Goal: Information Seeking & Learning: Learn about a topic

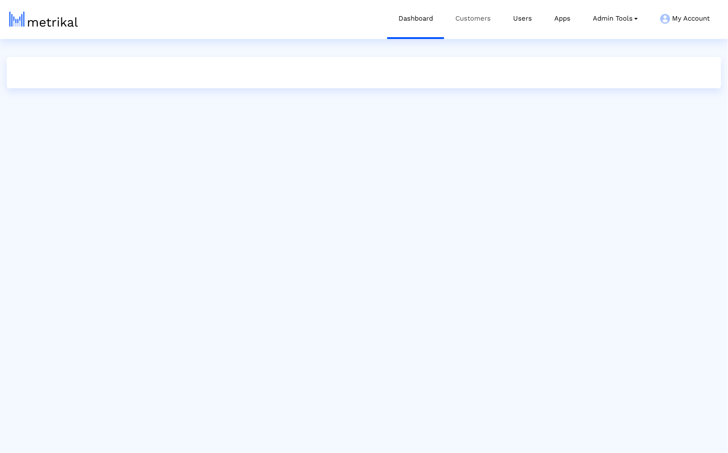
click at [451, 29] on link "Customers" at bounding box center [473, 18] width 58 height 37
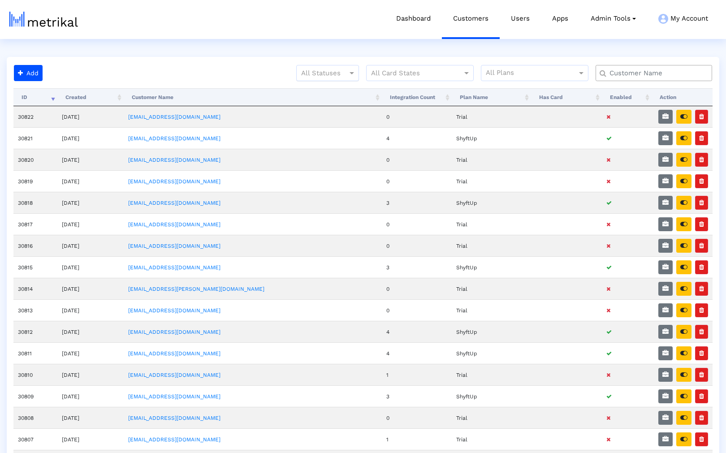
click at [323, 73] on div at bounding box center [327, 73] width 62 height 11
click at [320, 81] on ng-dropdown-panel "Active Passive" at bounding box center [327, 102] width 63 height 43
click at [320, 86] on div "Active" at bounding box center [327, 91] width 62 height 21
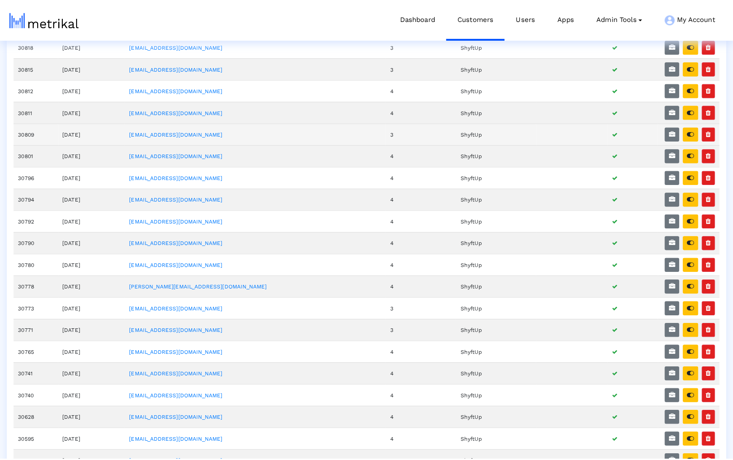
scroll to position [104, 0]
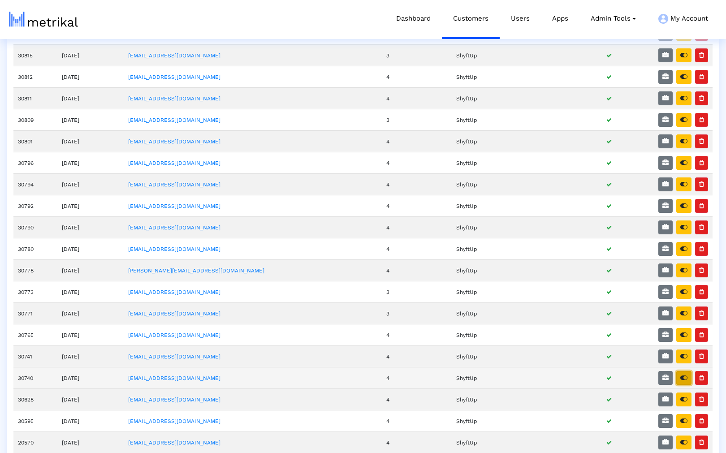
click at [682, 380] on icon "button" at bounding box center [683, 377] width 7 height 6
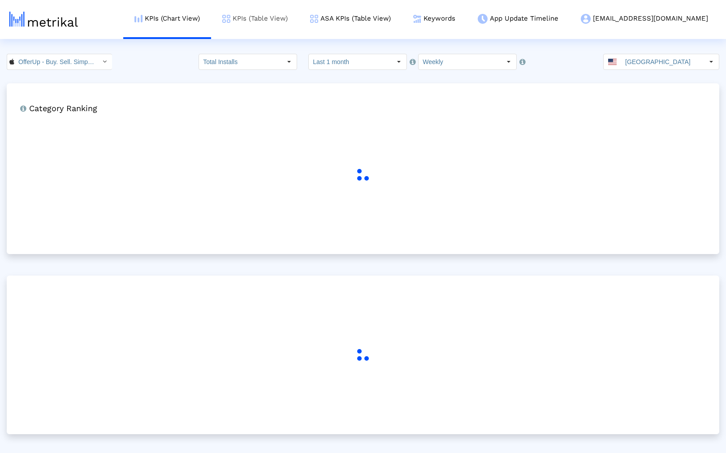
click at [230, 21] on img at bounding box center [226, 19] width 8 height 8
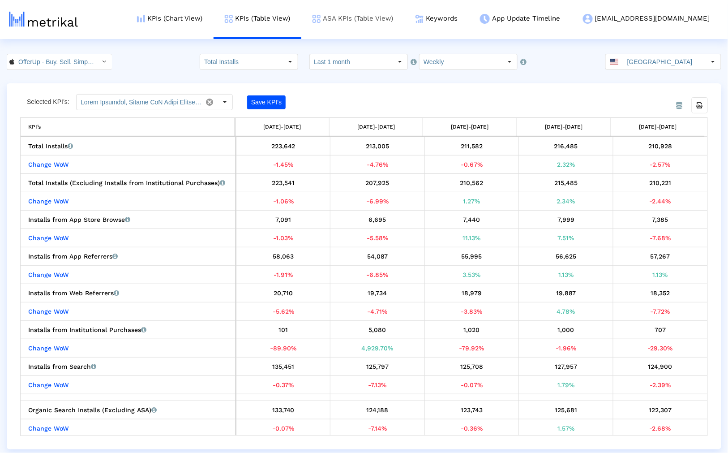
click at [404, 28] on link "ASA KPIs (Table View)" at bounding box center [352, 18] width 103 height 37
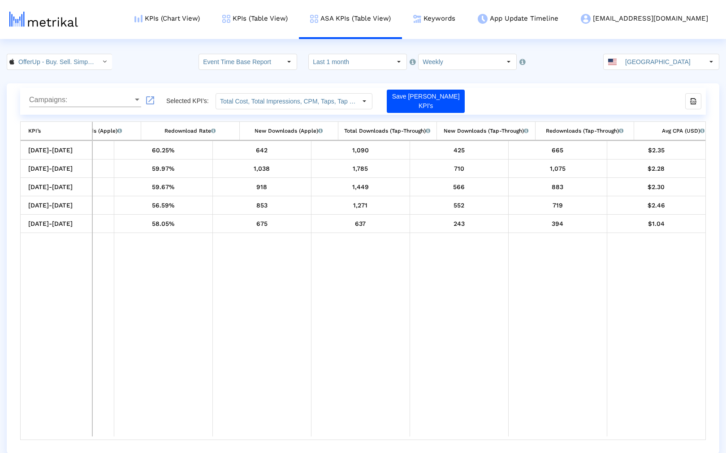
scroll to position [0, 865]
click at [253, 64] on input "Event Time Base Report" at bounding box center [240, 61] width 82 height 15
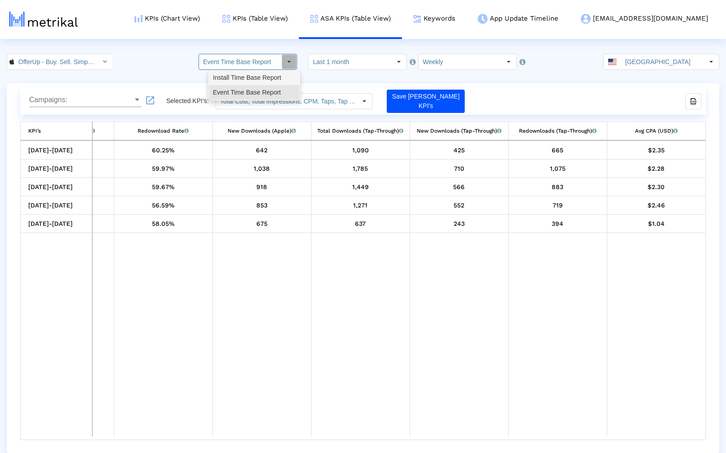
click at [251, 76] on div "Install Time Base Report" at bounding box center [254, 77] width 90 height 15
type input "Install Time Base Report"
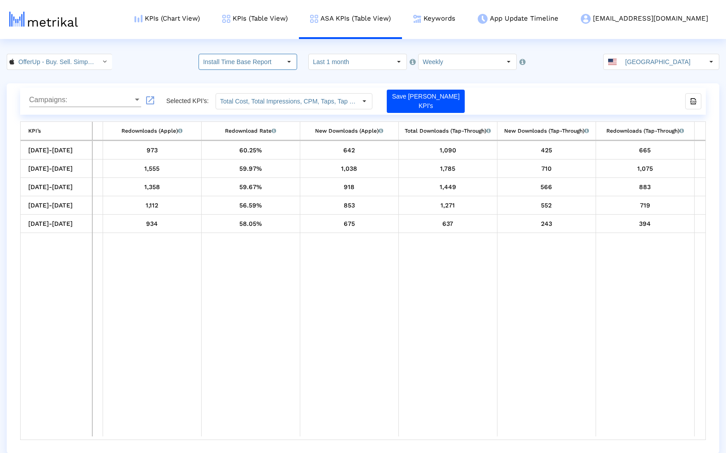
scroll to position [0, 705]
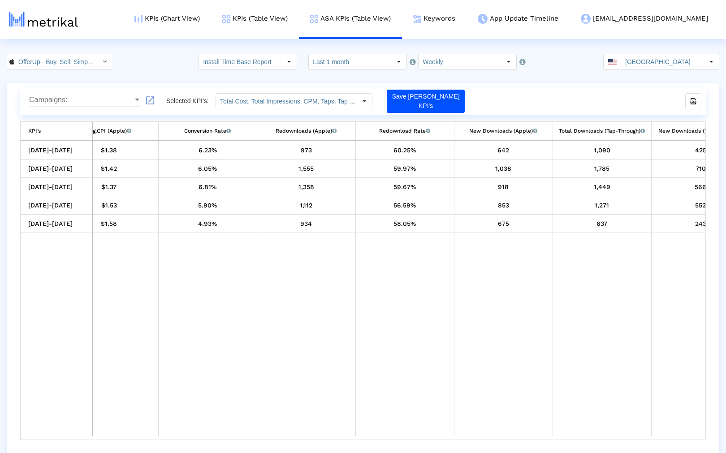
scroll to position [0, 865]
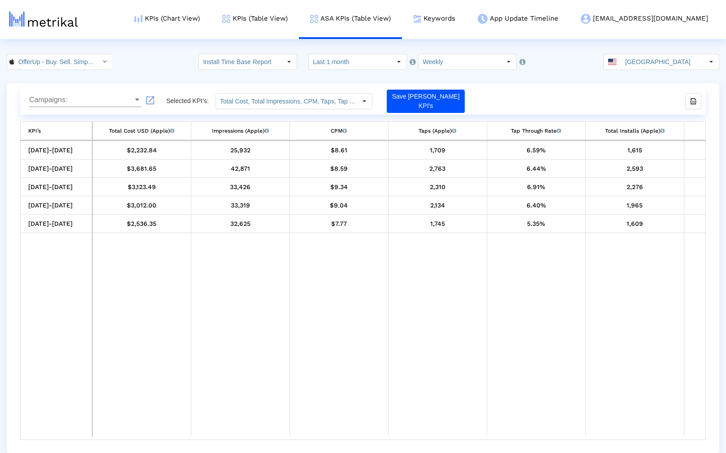
click at [469, 436] on td "Data grid" at bounding box center [437, 334] width 99 height 203
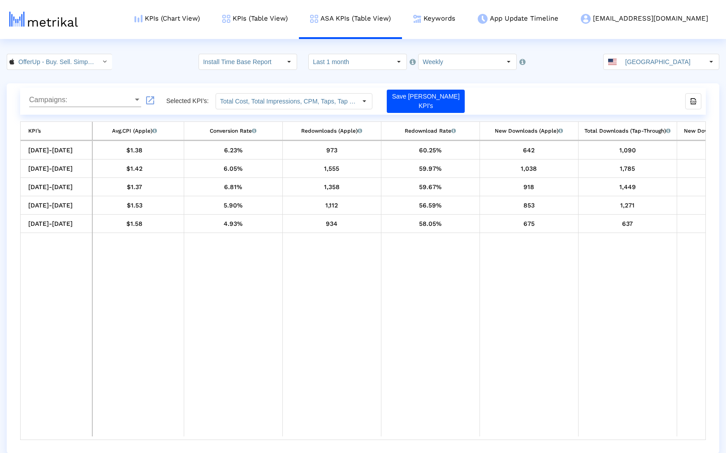
scroll to position [0, 865]
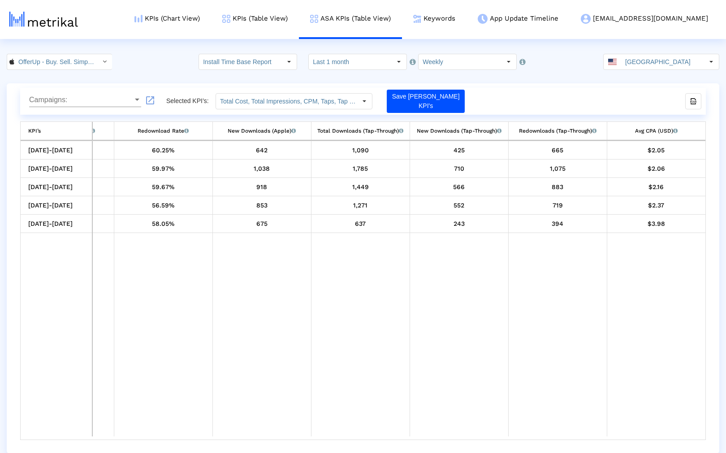
click at [220, 447] on div "Campaigns: Campaigns: launch Selected KPI’s: Total Cost, Total Impressions, CPM…" at bounding box center [363, 268] width 712 height 370
click at [223, 442] on div "Campaigns: Campaigns: launch Selected KPI’s: Total Cost, Total Impressions, CPM…" at bounding box center [363, 268] width 712 height 370
click at [224, 439] on div "10/05/25-10/11/25 $2,232.84 25,932 $8.61 1,709 6.59% 1,615 $1.38 6.23% 973 60.2…" at bounding box center [362, 290] width 685 height 299
click at [225, 435] on td "Data grid" at bounding box center [261, 334] width 99 height 203
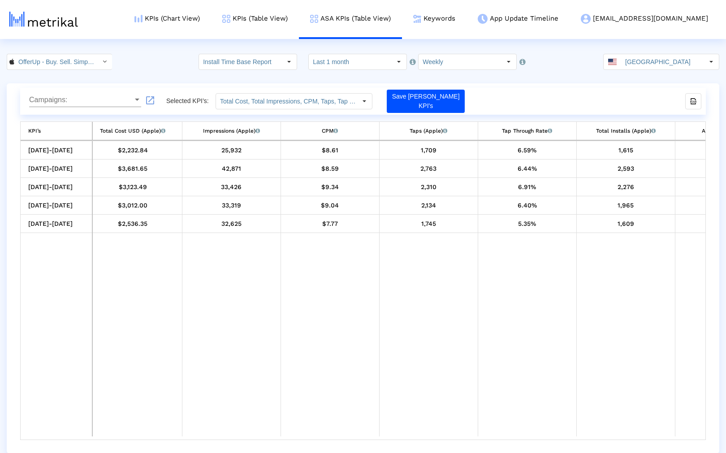
scroll to position [0, 0]
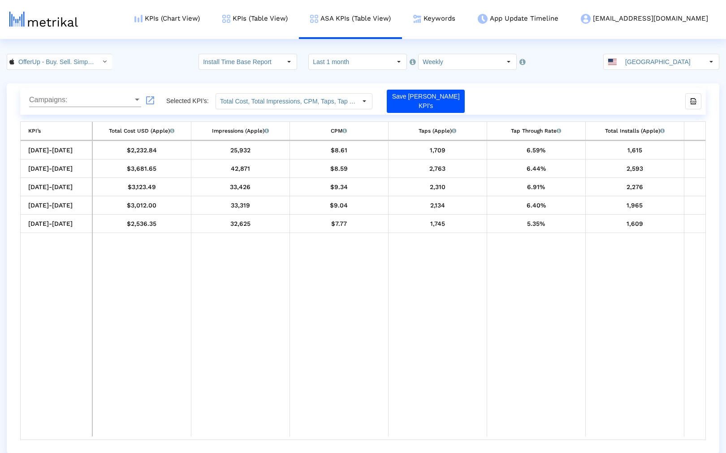
click at [80, 98] on span "Campaigns:" at bounding box center [81, 100] width 104 height 8
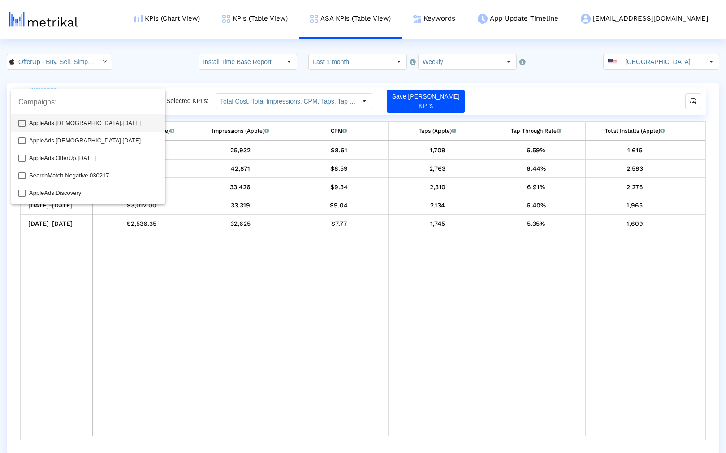
click at [80, 98] on div "Campaigns:" at bounding box center [88, 99] width 140 height 20
click at [80, 98] on input "Campaigns:" at bounding box center [88, 102] width 140 height 8
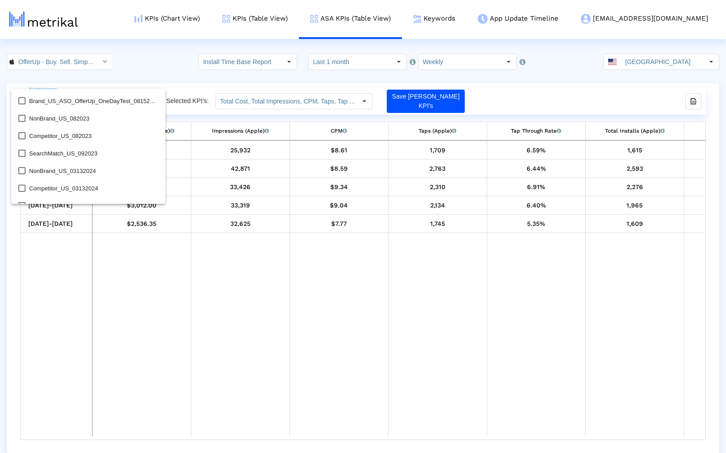
scroll to position [417, 0]
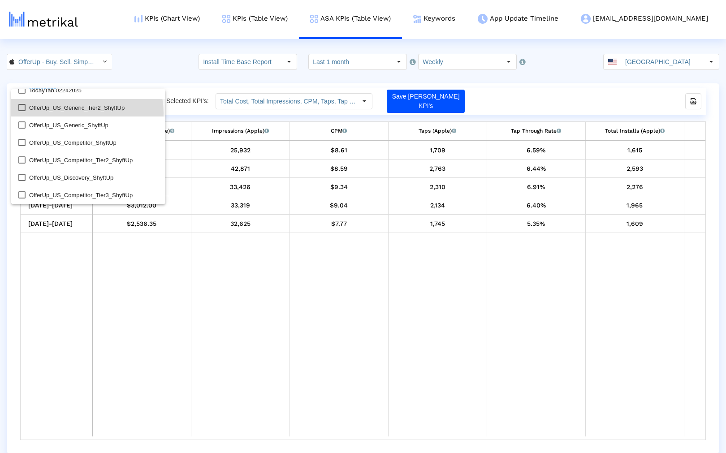
click at [80, 113] on span "OfferUp_US_Generic_Tier2_ShyftUp" at bounding box center [93, 107] width 129 height 17
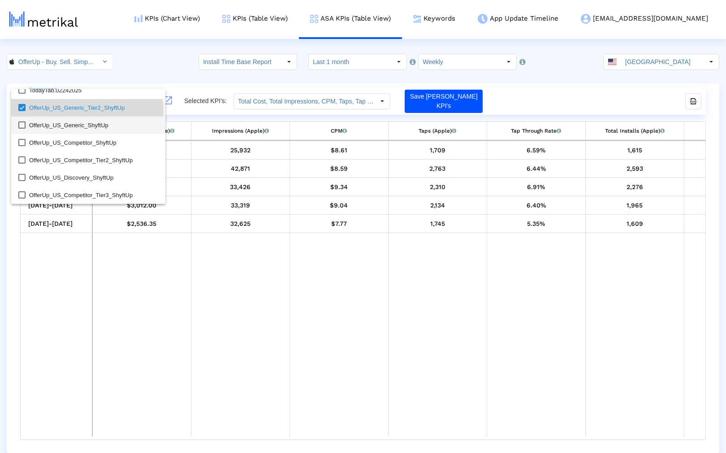
click at [75, 122] on span "OfferUp_US_Generic_ShyftUp" at bounding box center [93, 124] width 129 height 17
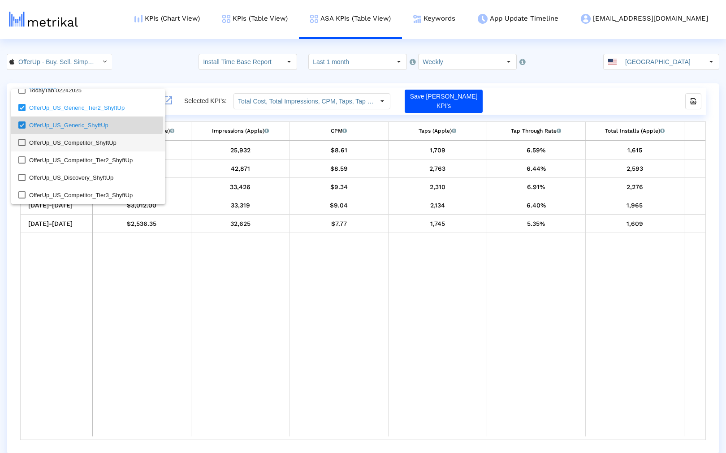
click at [69, 140] on span "OfferUp_US_Competitor_ShyftUp" at bounding box center [93, 142] width 129 height 17
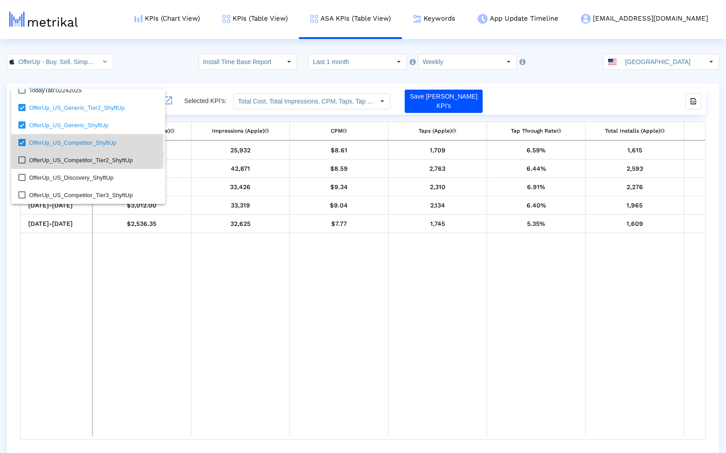
click at [64, 152] on span "OfferUp_US_Competitor_Tier2_ShyftUp" at bounding box center [93, 159] width 129 height 17
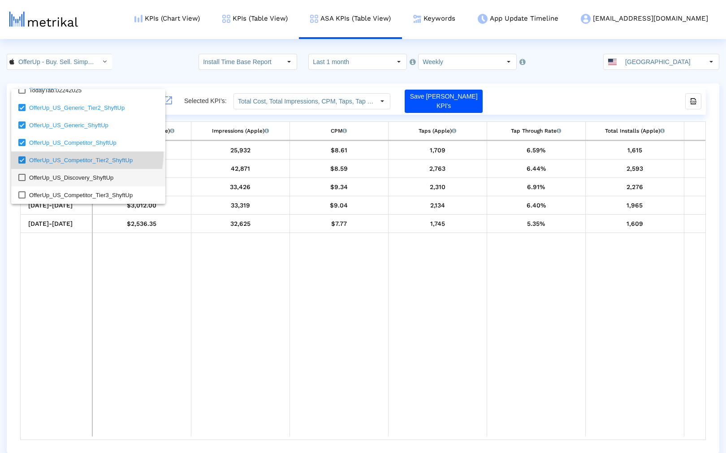
click at [60, 173] on span "OfferUp_US_Discovery_ShyftUp" at bounding box center [93, 177] width 129 height 17
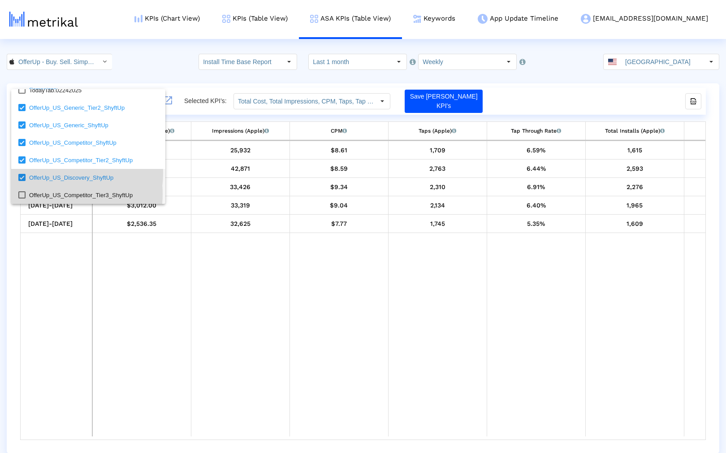
click at [59, 194] on span "OfferUp_US_Competitor_Tier3_ShyftUp" at bounding box center [93, 194] width 129 height 17
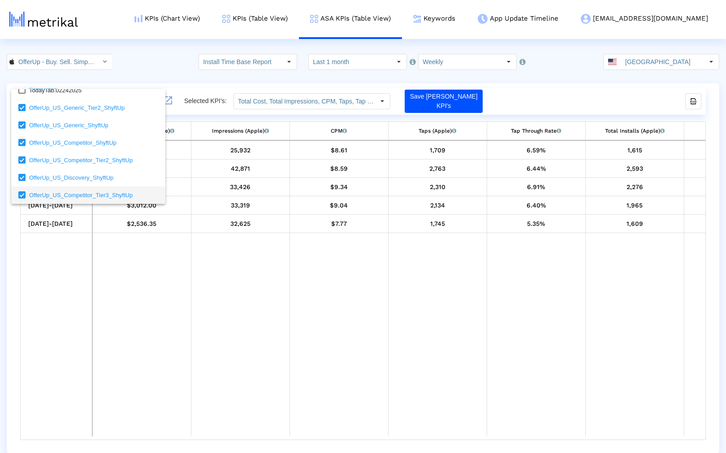
click at [305, 73] on div at bounding box center [363, 226] width 726 height 453
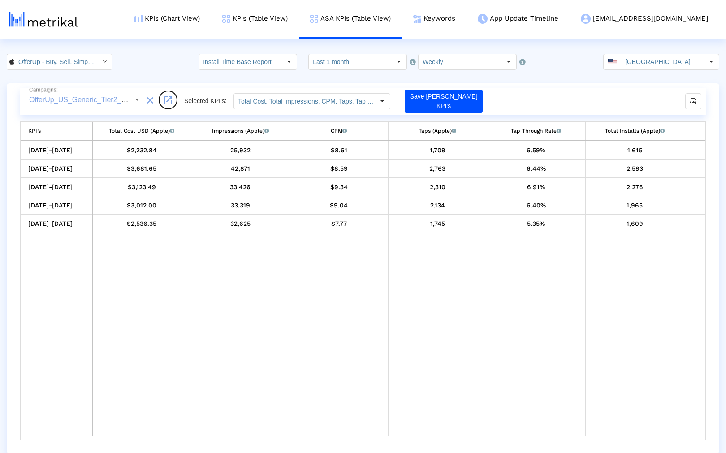
click at [173, 103] on button "launch" at bounding box center [168, 100] width 18 height 18
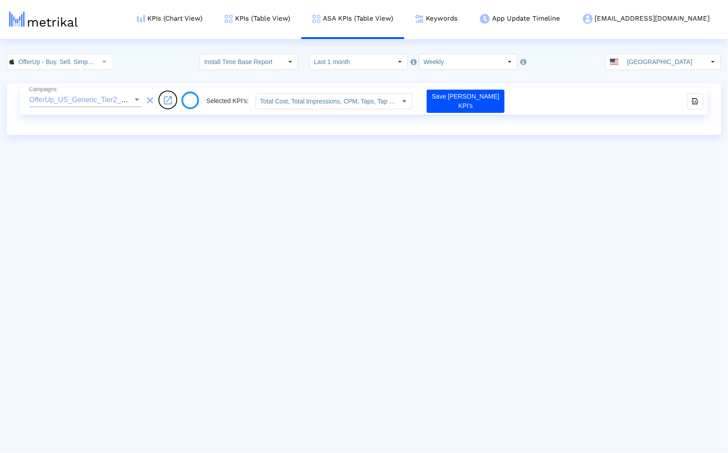
type input "Total Cost, Total Impressions, CPM, Taps, Tap Through Rate, Total Installs, Avg…"
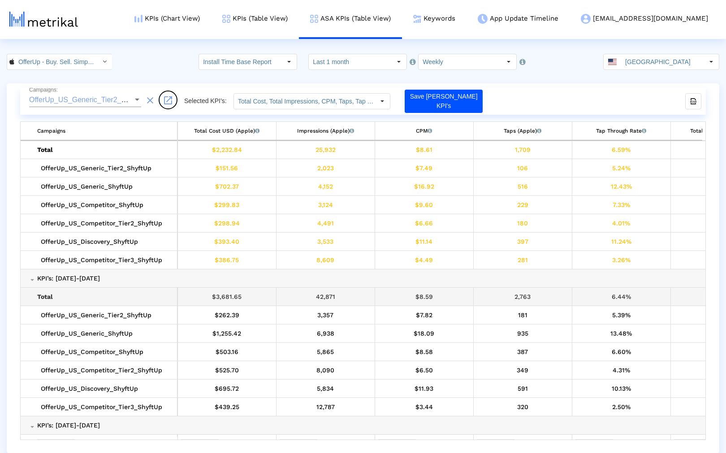
scroll to position [0, 0]
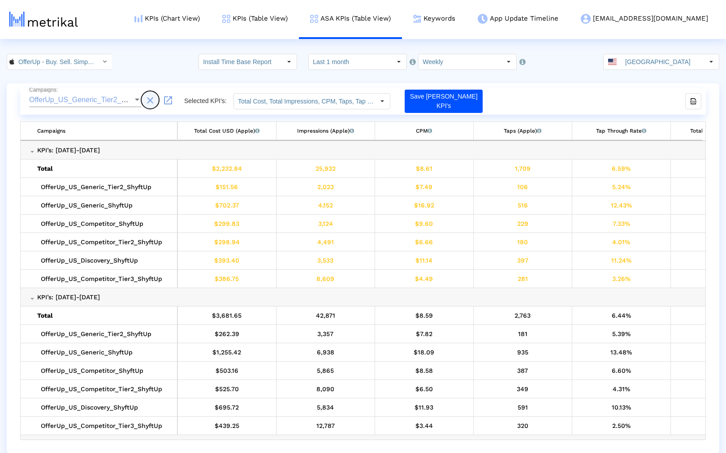
click at [153, 102] on mat-icon "clear" at bounding box center [150, 100] width 11 height 11
click at [470, 65] on input "Weekly" at bounding box center [459, 61] width 82 height 15
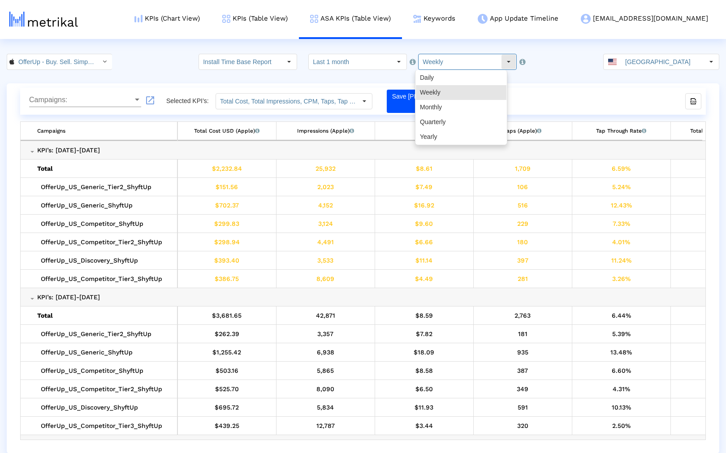
click at [453, 77] on div "Daily" at bounding box center [461, 77] width 90 height 15
type input "Daily"
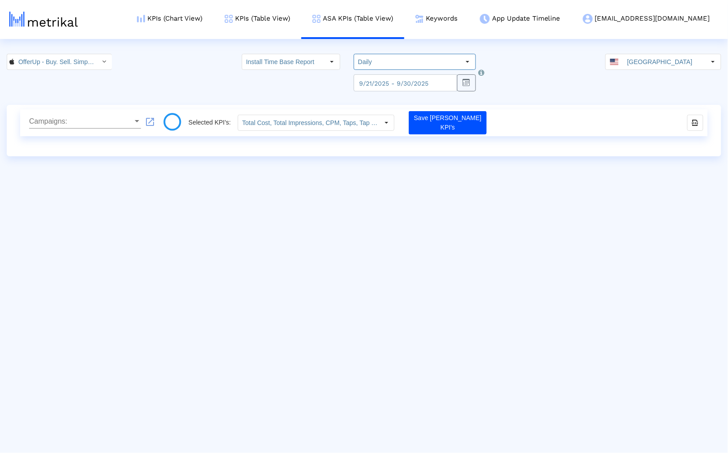
type input "Total Cost, Total Impressions, CPM, Taps, Tap Through Rate, Total Installs, Avg…"
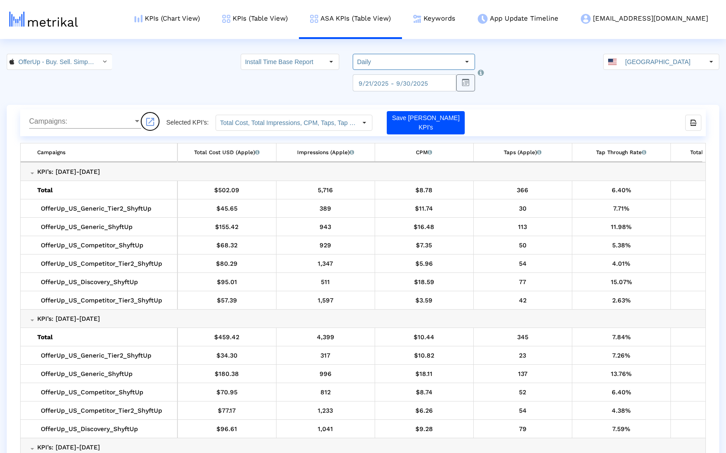
click at [158, 118] on button "launch" at bounding box center [150, 121] width 18 height 18
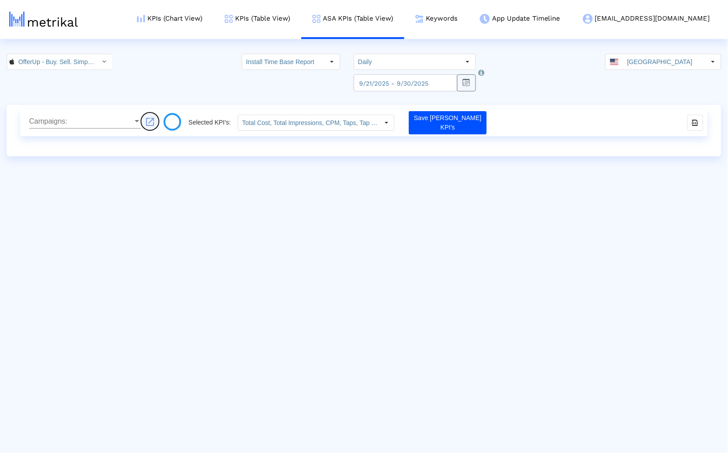
click at [155, 120] on button "launch" at bounding box center [150, 121] width 18 height 18
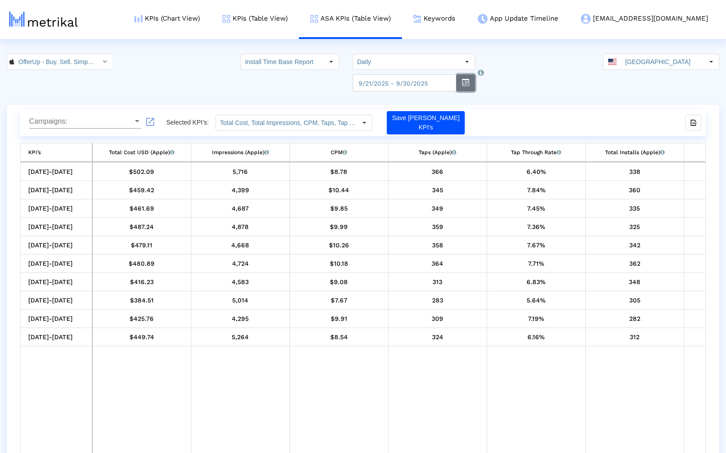
click at [457, 84] on button "button" at bounding box center [465, 82] width 19 height 17
select select "9"
select select "2025"
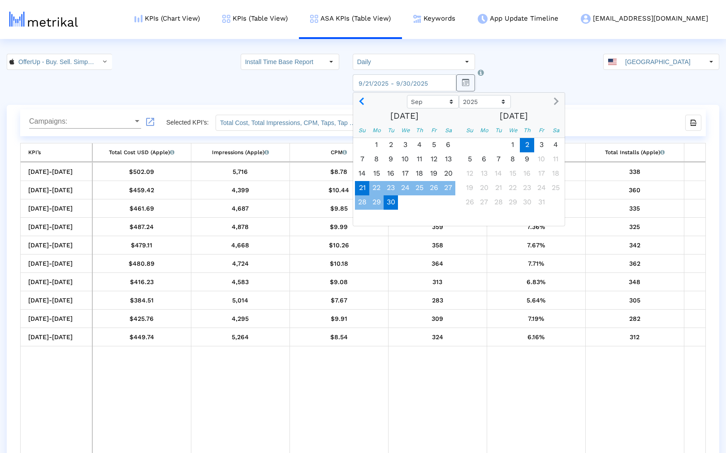
click at [525, 140] on span "2" at bounding box center [527, 145] width 14 height 14
click at [511, 142] on span "1" at bounding box center [512, 145] width 14 height 14
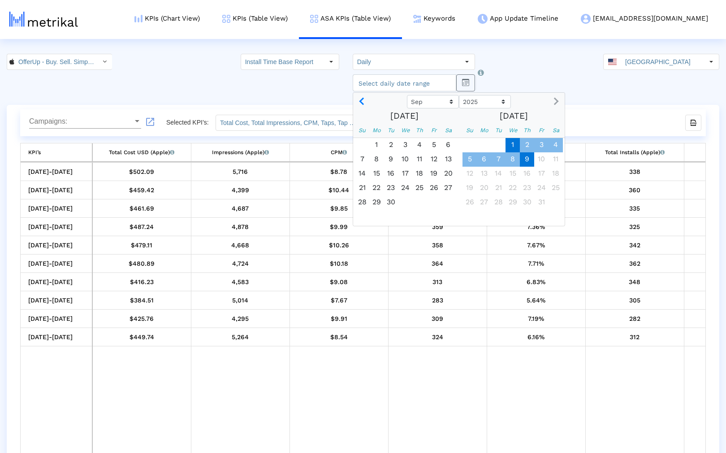
click at [527, 159] on span "9" at bounding box center [527, 159] width 14 height 14
type input "2025-10-09"
click at [301, 368] on td "Data grid" at bounding box center [338, 383] width 99 height 148
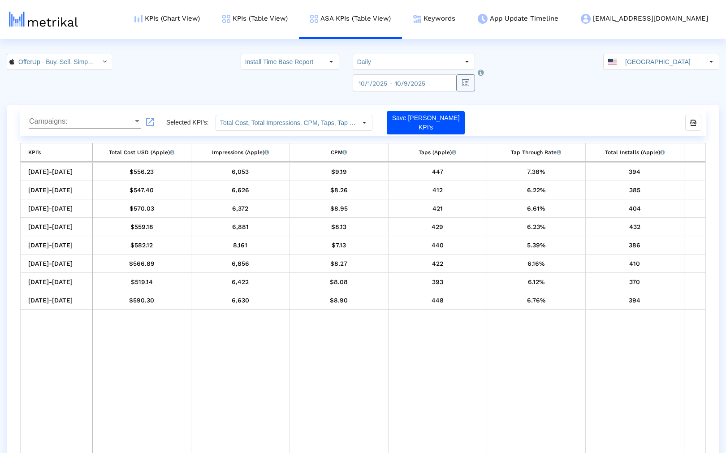
click at [221, 447] on td "Data grid" at bounding box center [240, 383] width 99 height 148
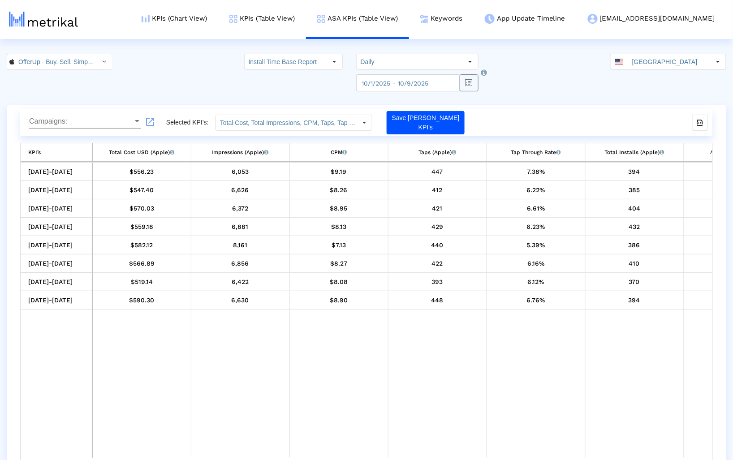
drag, startPoint x: 478, startPoint y: 340, endPoint x: 669, endPoint y: 343, distance: 190.4
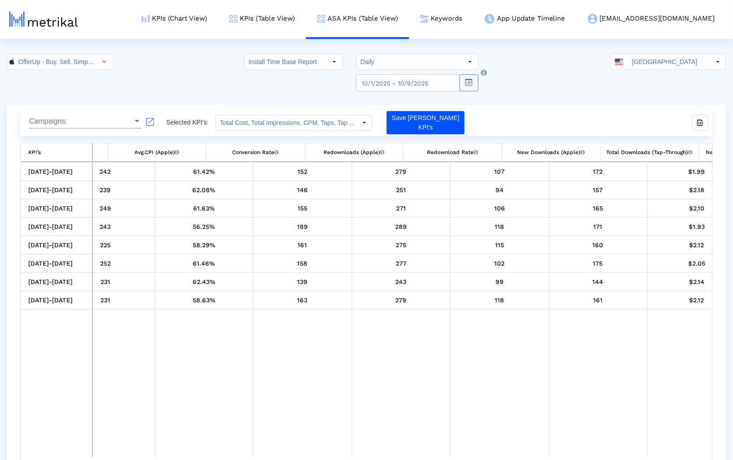
scroll to position [0, 858]
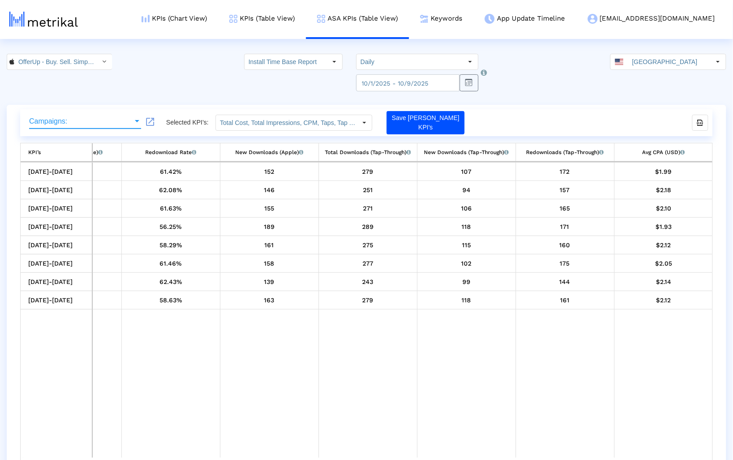
click at [80, 123] on span "Campaigns:" at bounding box center [81, 121] width 104 height 8
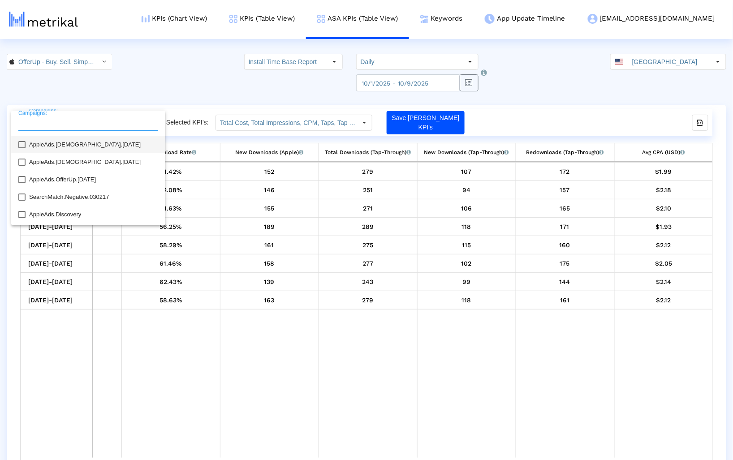
click at [74, 143] on span "AppleAds.[DEMOGRAPHIC_DATA].[DATE]" at bounding box center [93, 144] width 129 height 17
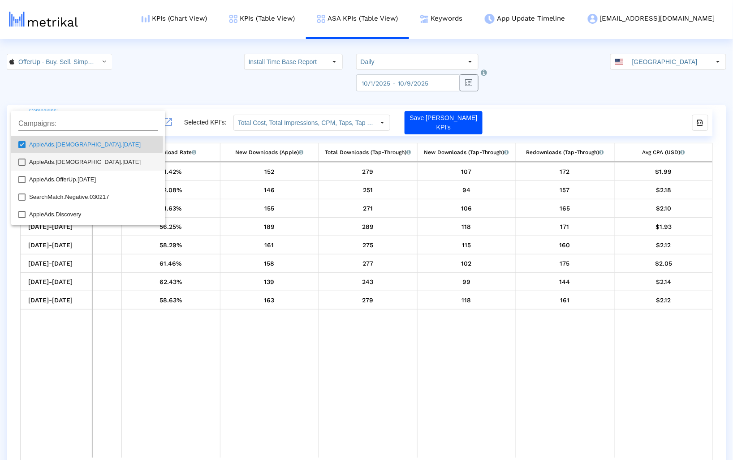
click at [68, 161] on span "AppleAds.[DEMOGRAPHIC_DATA].[DATE]" at bounding box center [93, 161] width 129 height 17
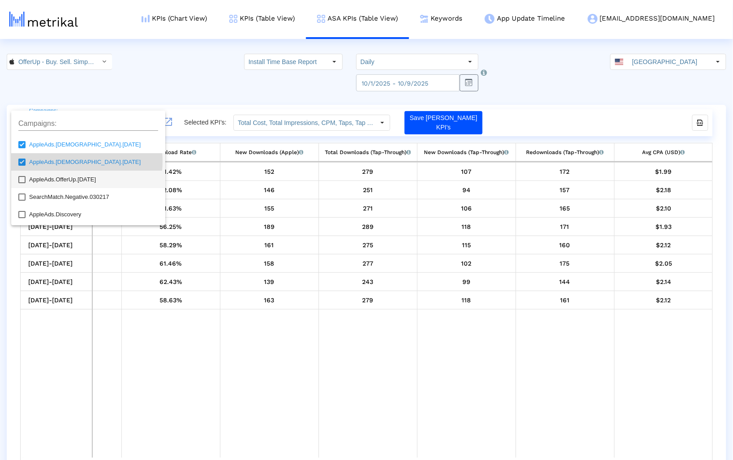
click at [64, 180] on span "AppleAds.OfferUp.[DATE]" at bounding box center [93, 179] width 129 height 17
click at [202, 108] on div at bounding box center [366, 230] width 733 height 460
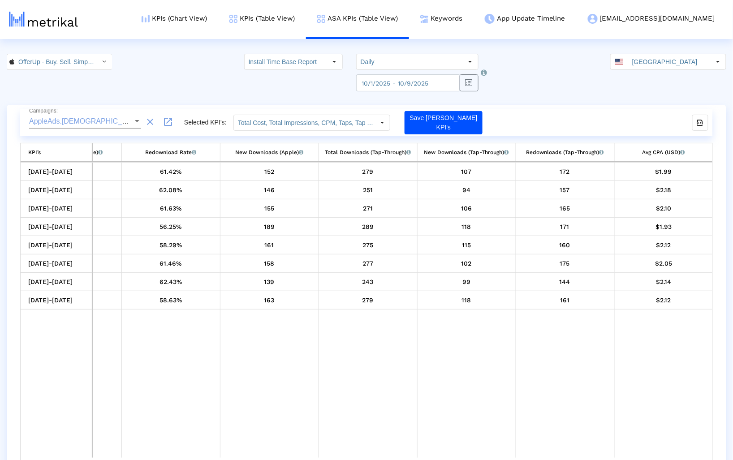
click at [159, 127] on form "AppleAds.Female.10.05.16 (+2 others) Campaigns: clear launch" at bounding box center [103, 122] width 148 height 29
click at [169, 126] on mat-icon "launch" at bounding box center [168, 121] width 11 height 11
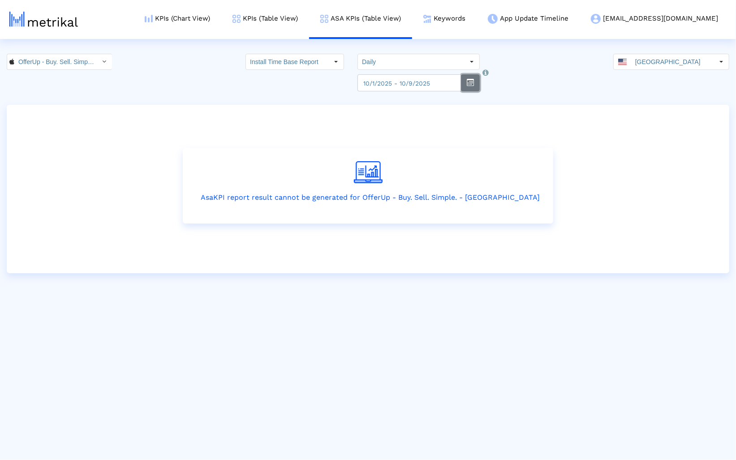
click at [468, 83] on button "button" at bounding box center [470, 82] width 19 height 17
select select "10"
select select "2025"
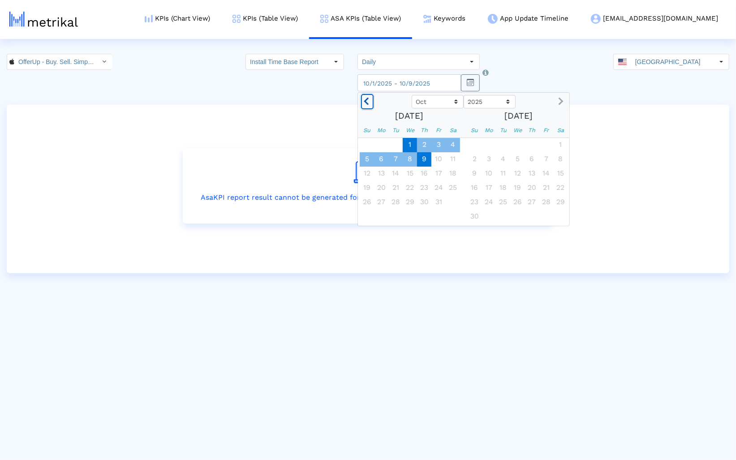
click at [370, 98] on span "Previous month" at bounding box center [368, 102] width 8 height 8
select select "9"
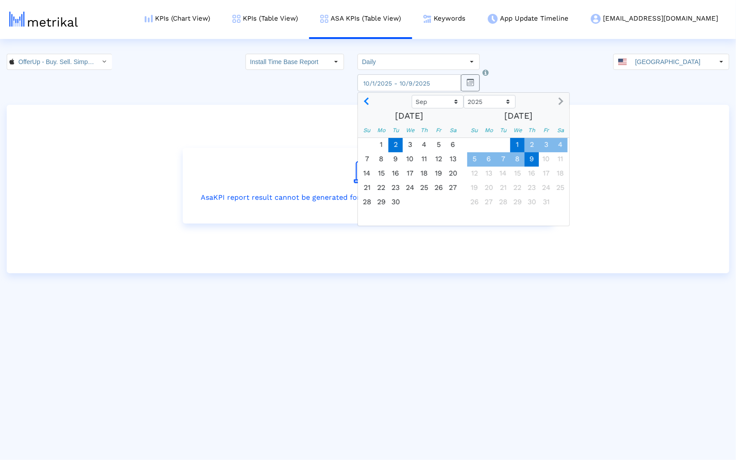
click at [393, 145] on span "2" at bounding box center [395, 145] width 14 height 14
type input "2025-09-02"
select select "10"
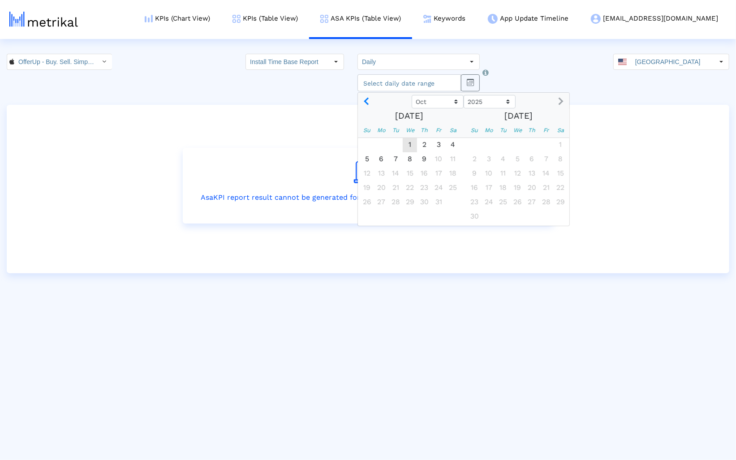
click at [385, 144] on div "Monday, September 29, 2025" at bounding box center [381, 145] width 14 height 14
click at [404, 143] on span "1" at bounding box center [410, 145] width 14 height 14
click at [423, 155] on span "9" at bounding box center [424, 159] width 14 height 14
type input "2025-10-09"
click at [360, 97] on ngb-datepicker "Jan Feb Mar Apr May Jun Jul Aug Sep Oct 2023 2024 2025 October 2025 Su Mo Tu We…" at bounding box center [463, 159] width 212 height 134
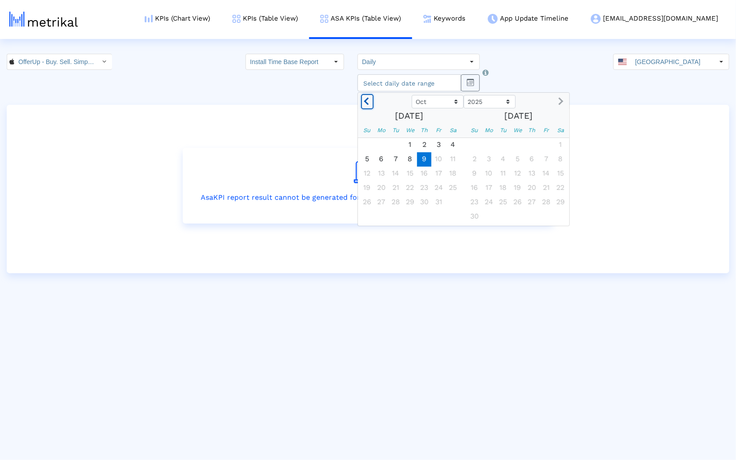
click at [364, 100] on button "Previous month" at bounding box center [367, 101] width 12 height 14
select select "9"
click at [523, 145] on span "1" at bounding box center [517, 145] width 14 height 14
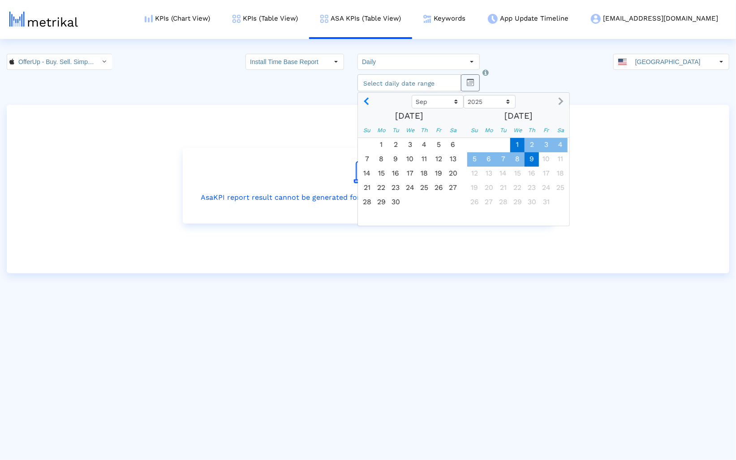
click at [533, 163] on span "9" at bounding box center [531, 159] width 14 height 14
type input "2025-10-09"
click at [477, 273] on html "KPIs (Chart View) KPIs (Table View) ASA KPIs (Table View) Keywords App Update T…" at bounding box center [368, 136] width 736 height 273
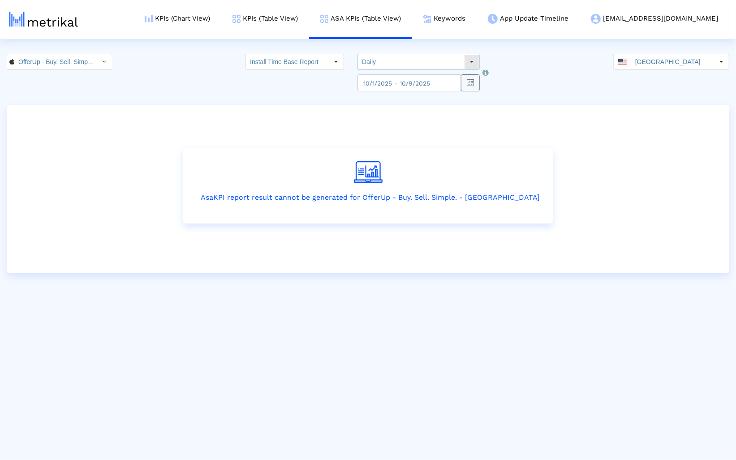
click at [419, 60] on input "Daily" at bounding box center [411, 61] width 106 height 15
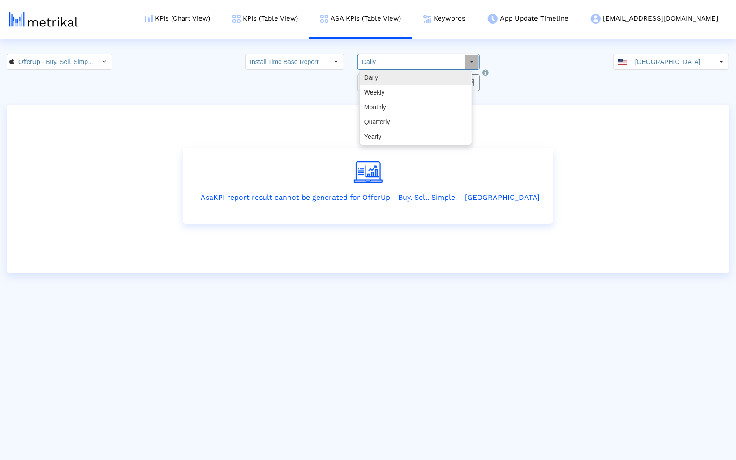
click at [409, 84] on div "Daily Weekly Monthly Quarterly Yearly" at bounding box center [415, 107] width 111 height 74
click at [404, 72] on div "Daily" at bounding box center [415, 77] width 111 height 15
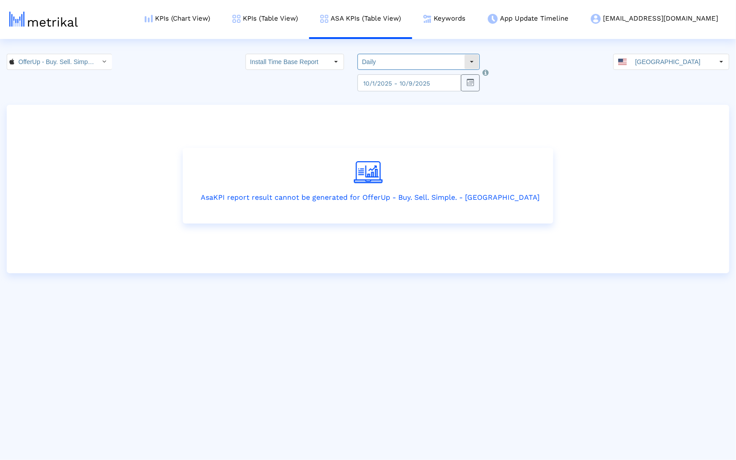
click at [402, 63] on input "Daily" at bounding box center [411, 61] width 106 height 15
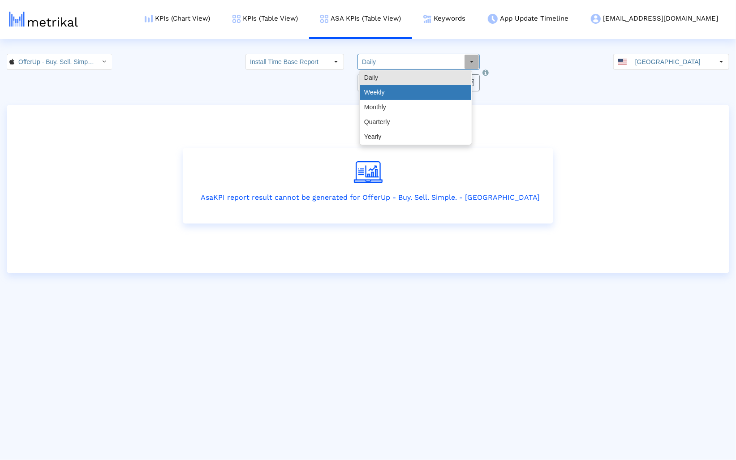
click at [395, 86] on div "Weekly" at bounding box center [415, 92] width 111 height 15
type input "Weekly"
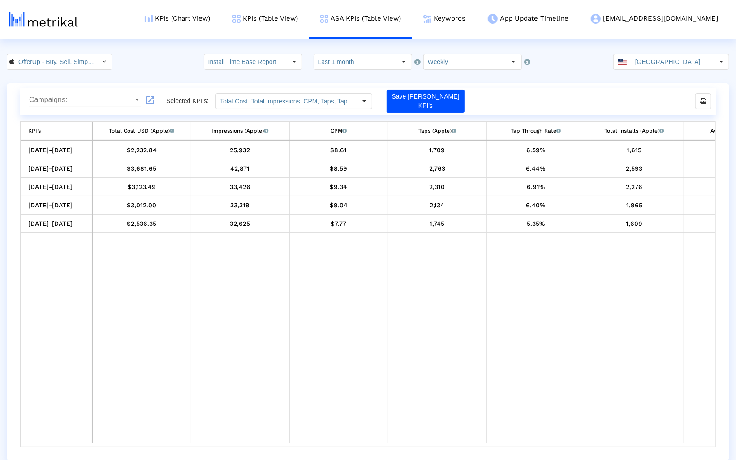
click at [121, 97] on span "Campaigns:" at bounding box center [81, 100] width 104 height 8
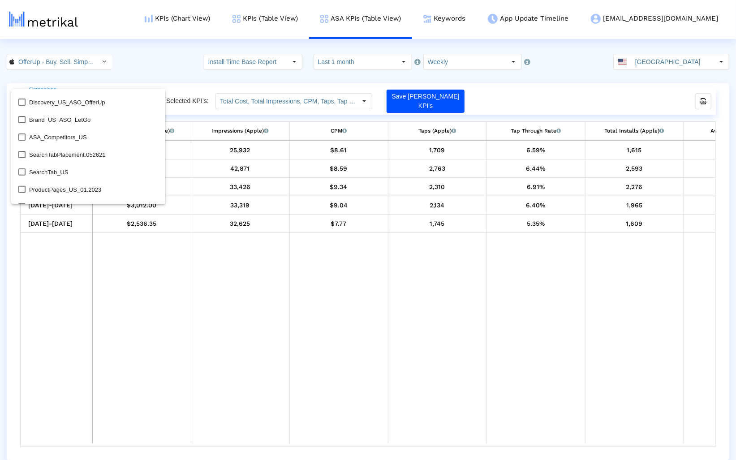
scroll to position [417, 0]
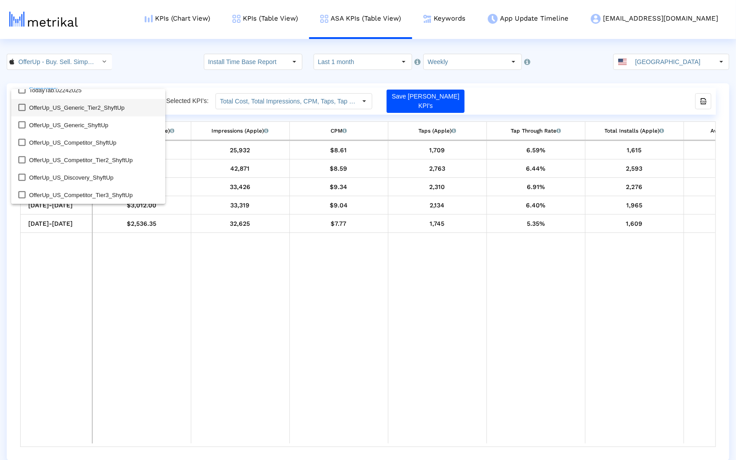
click at [72, 111] on span "OfferUp_US_Generic_Tier2_ShyftUp" at bounding box center [93, 107] width 129 height 17
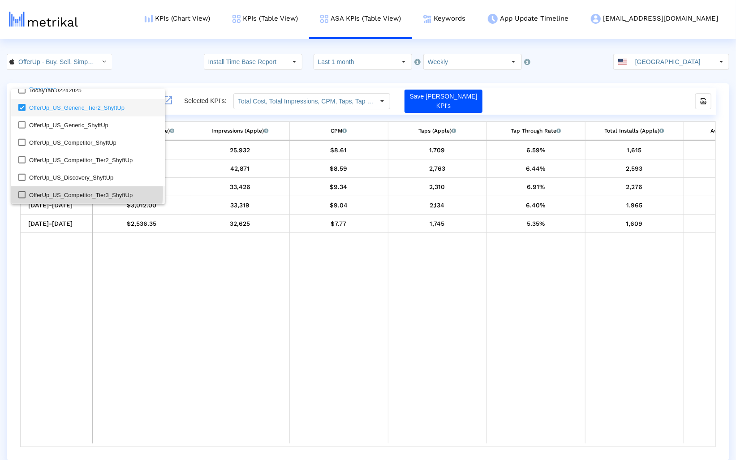
click at [66, 192] on span "OfferUp_US_Competitor_Tier3_ShyftUp" at bounding box center [93, 194] width 129 height 17
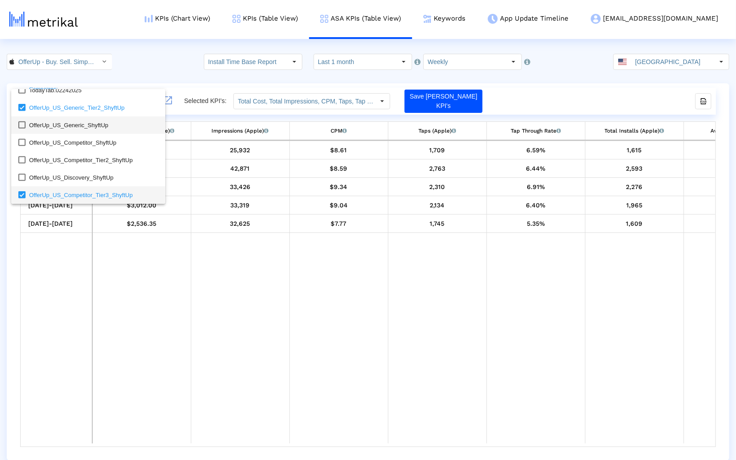
click at [35, 127] on span "OfferUp_US_Generic_ShyftUp" at bounding box center [93, 124] width 129 height 17
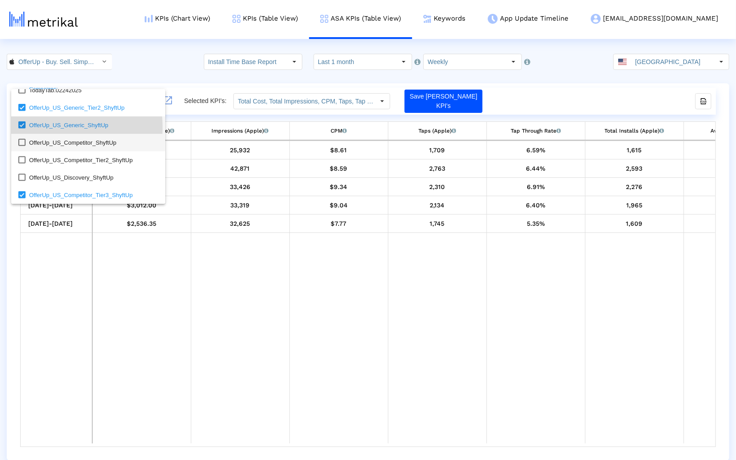
click at [34, 149] on span "OfferUp_US_Competitor_ShyftUp" at bounding box center [93, 142] width 129 height 17
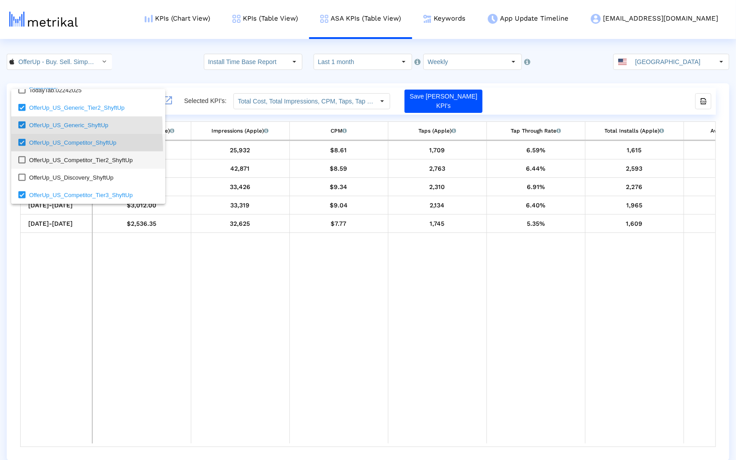
click at [34, 156] on span "OfferUp_US_Competitor_Tier2_ShyftUp" at bounding box center [93, 159] width 129 height 17
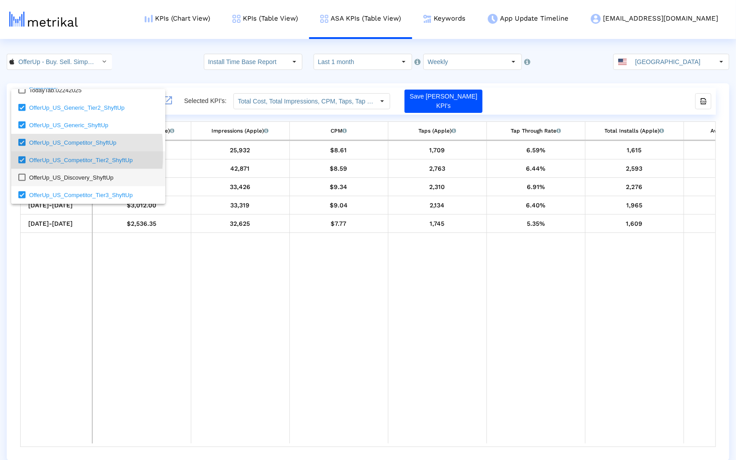
click at [29, 174] on span "OfferUp_US_Discovery_ShyftUp" at bounding box center [93, 177] width 129 height 17
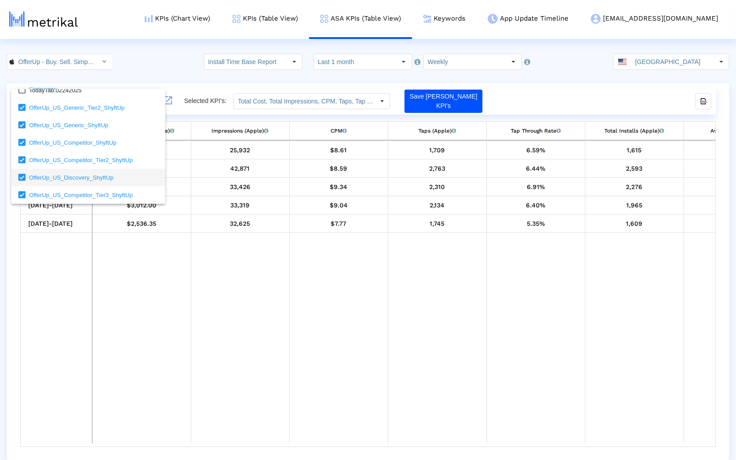
click at [212, 139] on div at bounding box center [368, 230] width 736 height 460
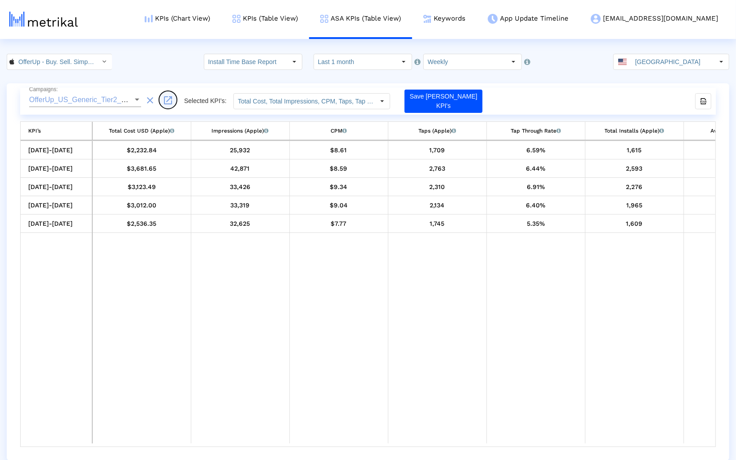
click at [161, 96] on button "launch" at bounding box center [168, 100] width 18 height 18
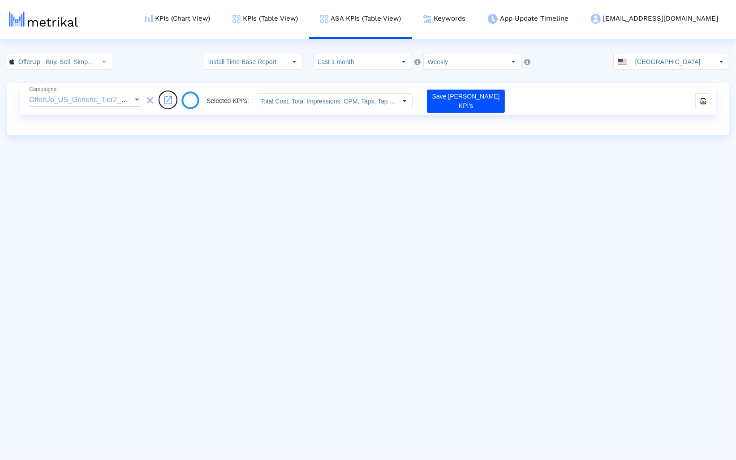
type input "Total Cost, Total Impressions, CPM, Taps, Tap Through Rate, Total Installs, Avg…"
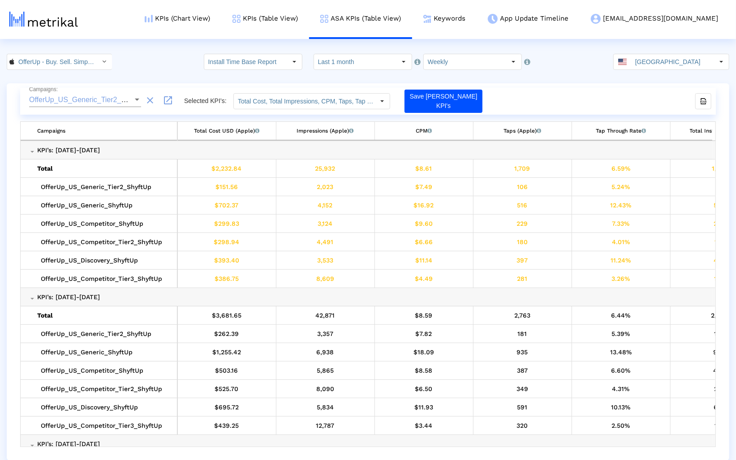
click at [477, 442] on td "KPI’s: 09/21/25-09/27/25" at bounding box center [598, 444] width 1129 height 18
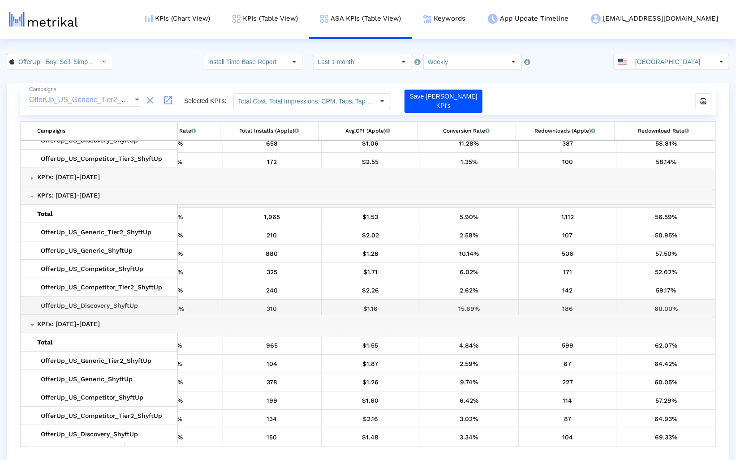
scroll to position [268, 450]
click at [74, 96] on span "OfferUp_US_Generic_Tier2_ShyftUp" at bounding box center [87, 100] width 117 height 8
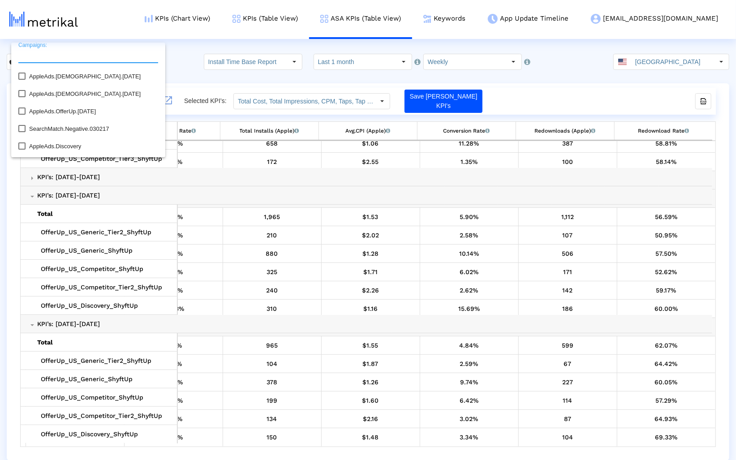
click at [177, 124] on div at bounding box center [368, 230] width 736 height 460
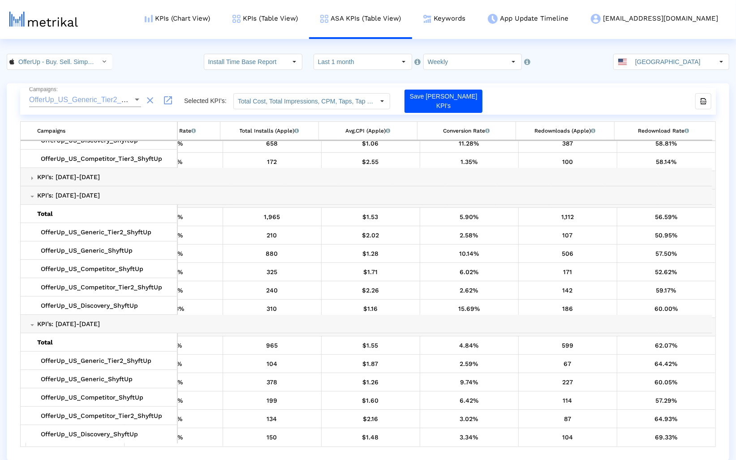
click at [133, 106] on div "OfferUp_US_Generic_Tier2_ShyftUp (+5 others) Campaigns:" at bounding box center [85, 97] width 112 height 20
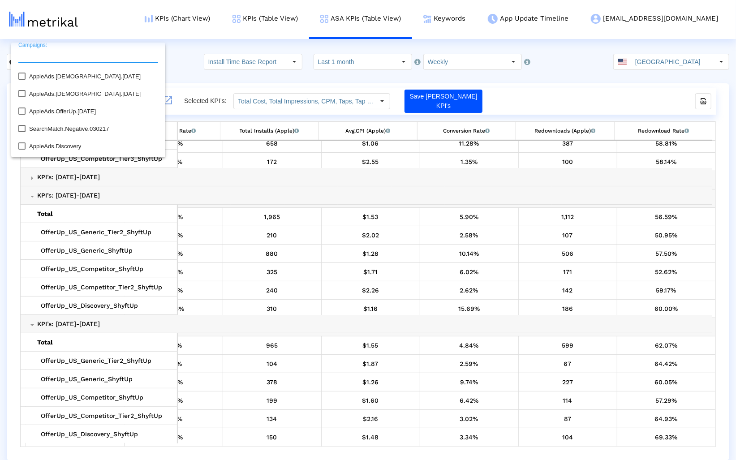
scroll to position [0, 0]
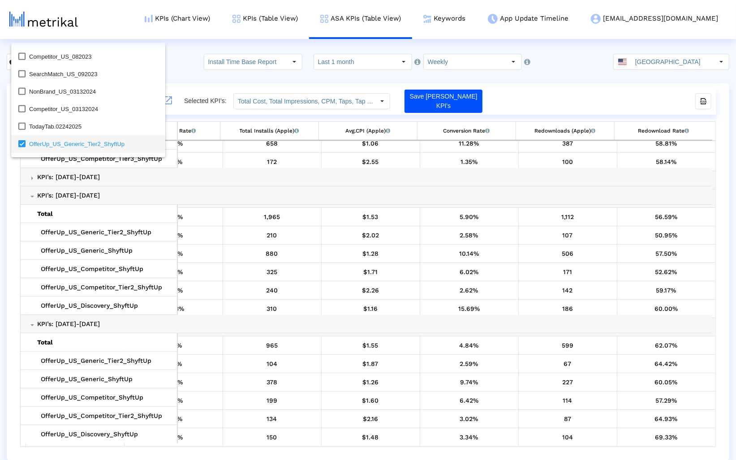
click at [349, 204] on div at bounding box center [368, 230] width 736 height 460
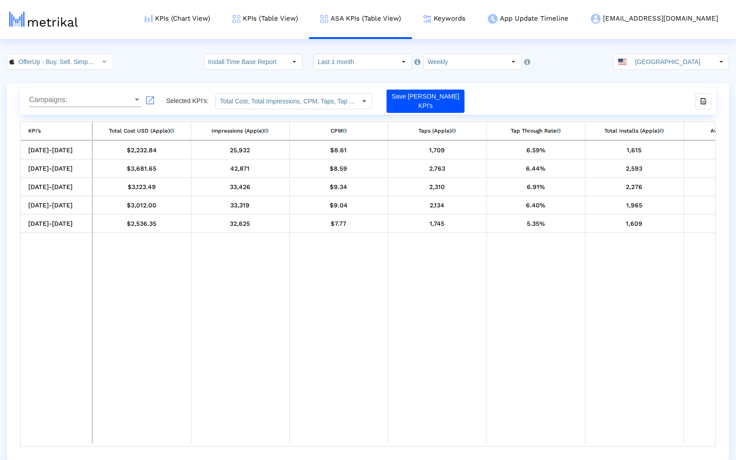
click at [79, 108] on div "Campaigns: Campaigns:" at bounding box center [85, 101] width 112 height 29
click at [80, 104] on div "Campaigns: Campaigns:" at bounding box center [85, 97] width 112 height 20
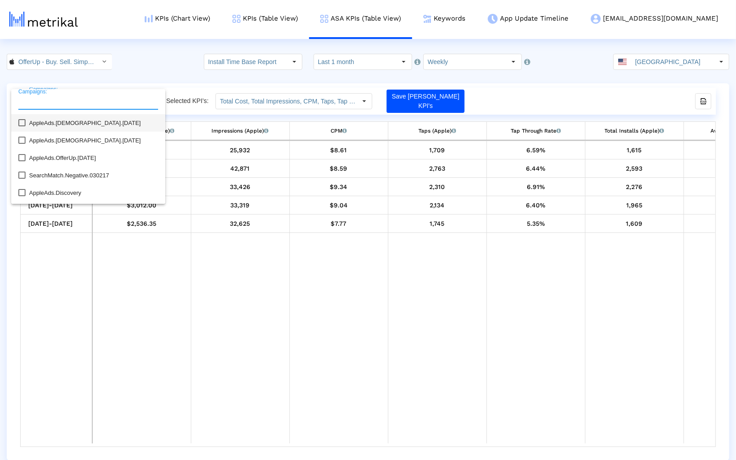
scroll to position [417, 0]
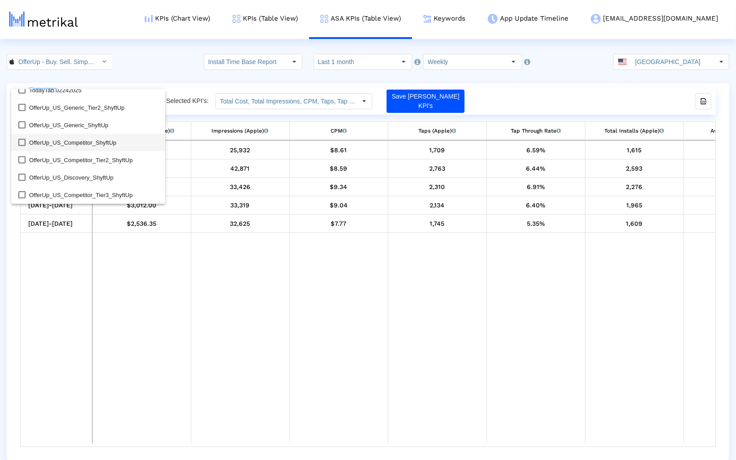
click at [67, 144] on span "OfferUp_US_Competitor_ShyftUp" at bounding box center [93, 142] width 129 height 17
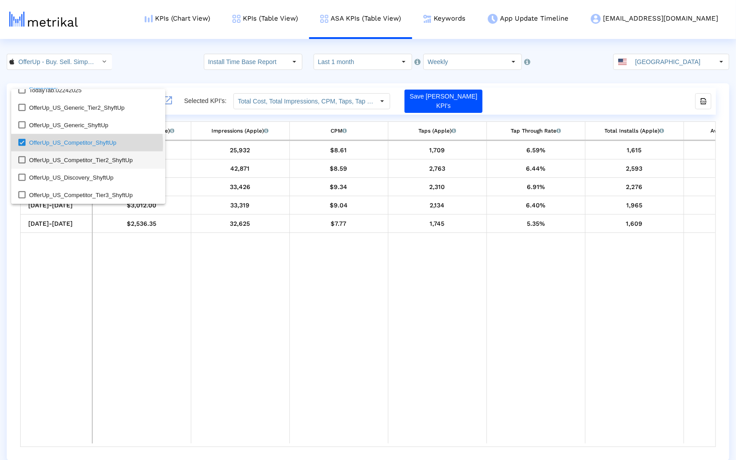
click at [66, 165] on span "OfferUp_US_Competitor_Tier2_ShyftUp" at bounding box center [93, 159] width 129 height 17
click at [67, 181] on span "OfferUp_US_Discovery_ShyftUp" at bounding box center [93, 177] width 129 height 17
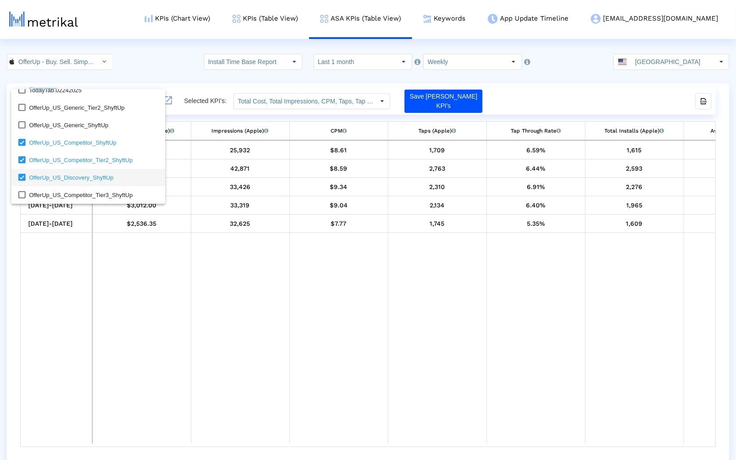
click at [168, 101] on div at bounding box center [368, 230] width 736 height 460
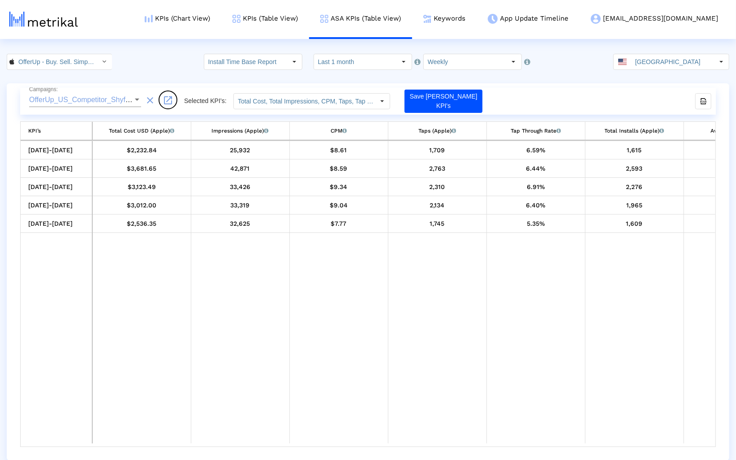
click at [169, 101] on mat-icon "launch" at bounding box center [168, 100] width 11 height 11
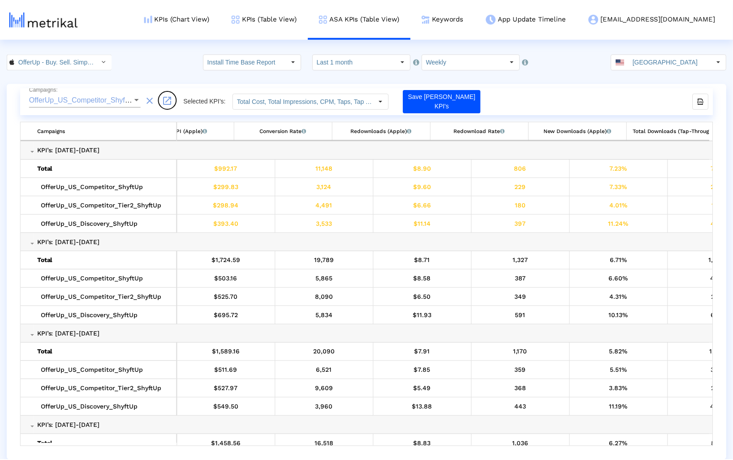
scroll to position [0, 0]
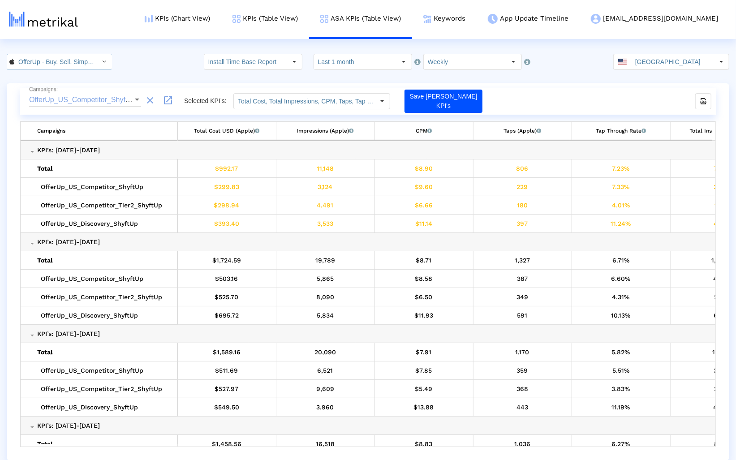
click at [69, 67] on input "OfferUp - Buy. Sell. Simple. < 468996152 >" at bounding box center [54, 61] width 81 height 15
click at [169, 51] on html "KPIs (Chart View) KPIs (Table View) ASA KPIs (Table View) Keywords App Update T…" at bounding box center [368, 230] width 736 height 460
click at [145, 101] on mat-icon "clear" at bounding box center [150, 100] width 11 height 11
click at [157, 101] on div "Campaigns: Campaigns: launch Selected KPI’s: Total Cost, Total Impressions, CPM…" at bounding box center [368, 101] width 696 height 27
click at [153, 100] on mat-icon "launch" at bounding box center [150, 100] width 11 height 11
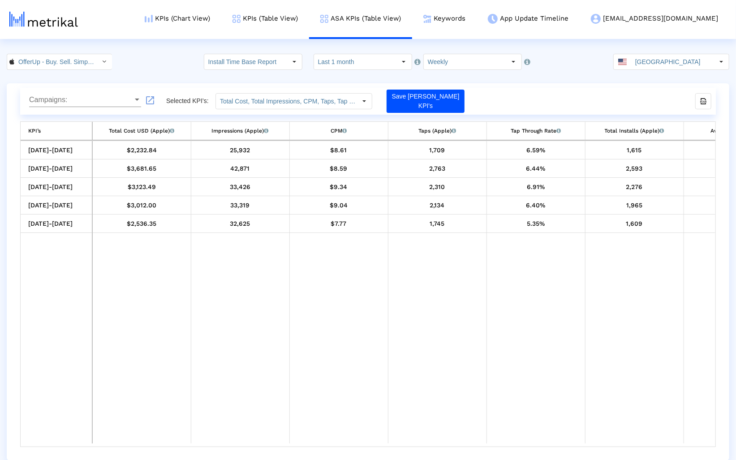
click at [454, 76] on crea-index "OfferUp - Buy. Sell. Simple. < 468996152 > Pull down to refresh... Release to r…" at bounding box center [368, 257] width 736 height 407
click at [455, 62] on input "Weekly" at bounding box center [465, 61] width 82 height 15
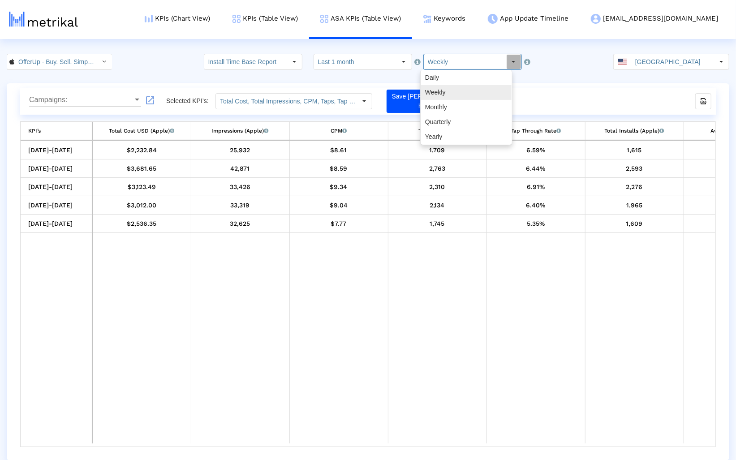
click at [446, 89] on div "Weekly" at bounding box center [466, 92] width 90 height 15
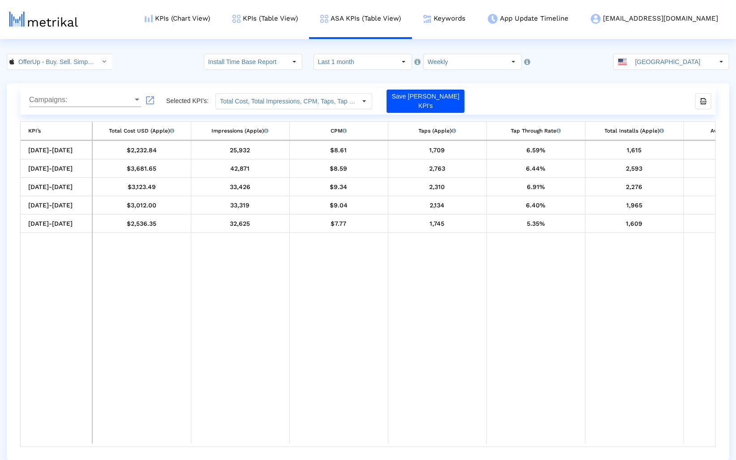
click at [447, 71] on crea-index "OfferUp - Buy. Sell. Simple. < 468996152 > Pull down to refresh... Release to r…" at bounding box center [368, 257] width 736 height 407
click at [446, 66] on input "Weekly" at bounding box center [465, 61] width 82 height 15
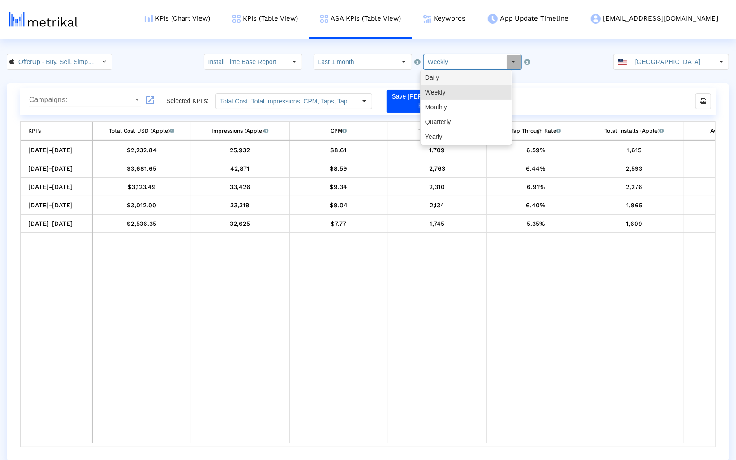
click at [443, 72] on div "Daily" at bounding box center [466, 77] width 90 height 15
type input "Daily"
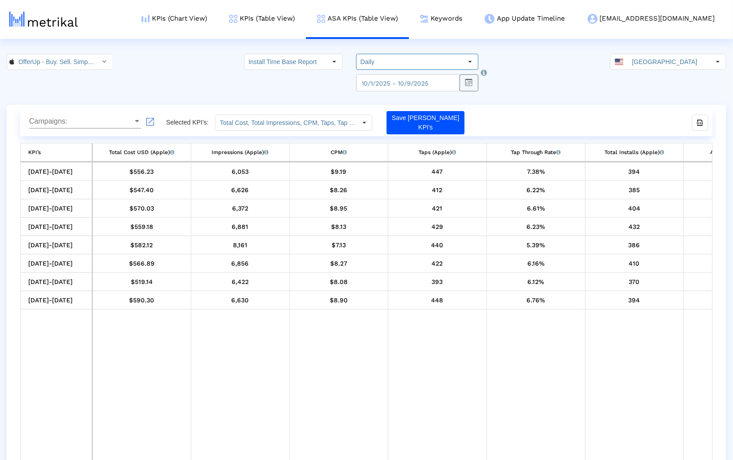
click at [283, 434] on td "Data grid" at bounding box center [240, 386] width 99 height 155
click at [213, 457] on td "Data grid" at bounding box center [240, 386] width 99 height 155
drag, startPoint x: 210, startPoint y: 459, endPoint x: 232, endPoint y: 460, distance: 22.4
click at [232, 459] on html "KPIs (Chart View) KPIs (Table View) ASA KPIs (Table View) Keywords App Update T…" at bounding box center [366, 241] width 733 height 482
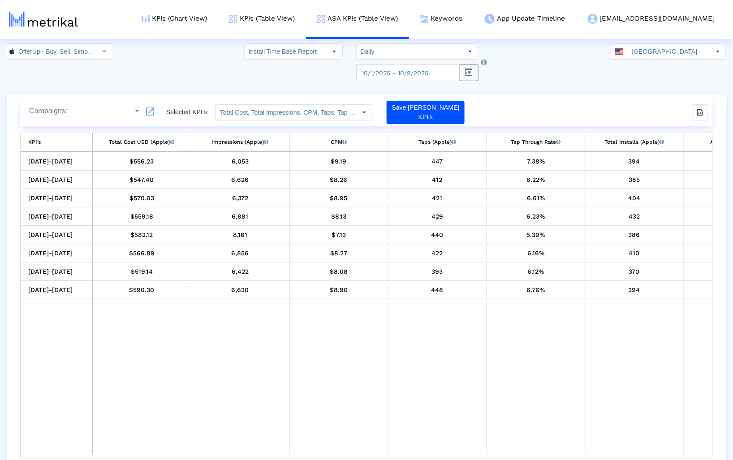
click at [595, 397] on td "Data grid" at bounding box center [634, 376] width 99 height 155
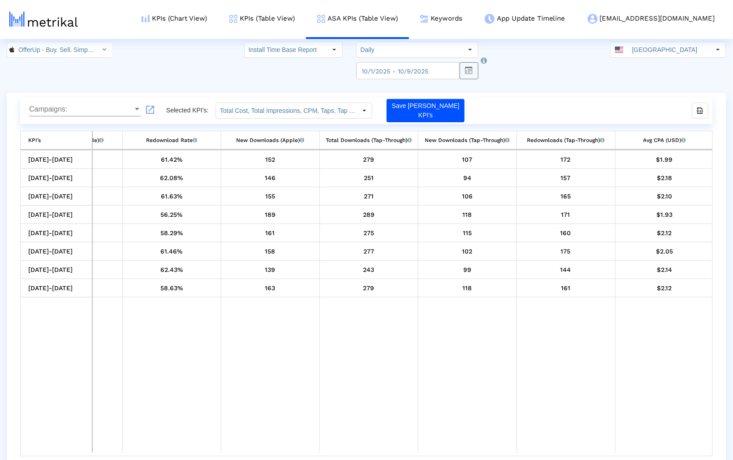
scroll to position [0, 858]
drag, startPoint x: 151, startPoint y: 109, endPoint x: 158, endPoint y: 93, distance: 17.9
click at [158, 93] on div "Campaigns: Campaigns: launch Selected KPI’s: Total Cost, Total Impressions, CPM…" at bounding box center [366, 281] width 719 height 377
